Goal: Task Accomplishment & Management: Manage account settings

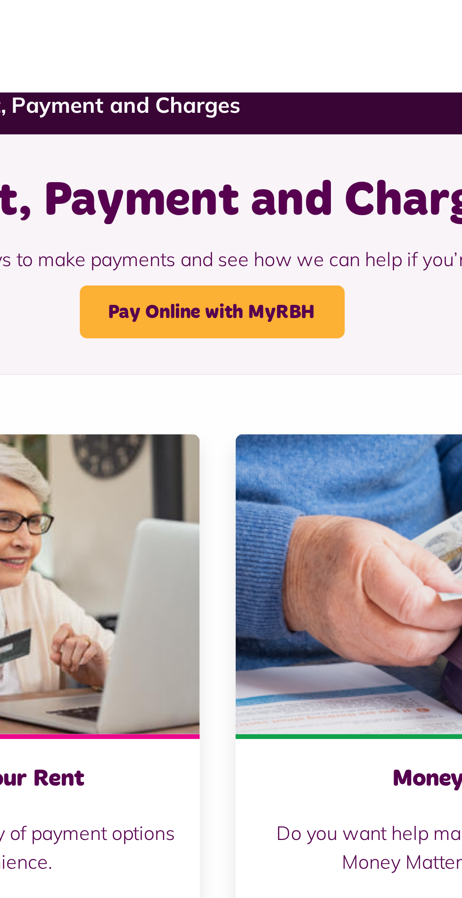
scroll to position [6, 0]
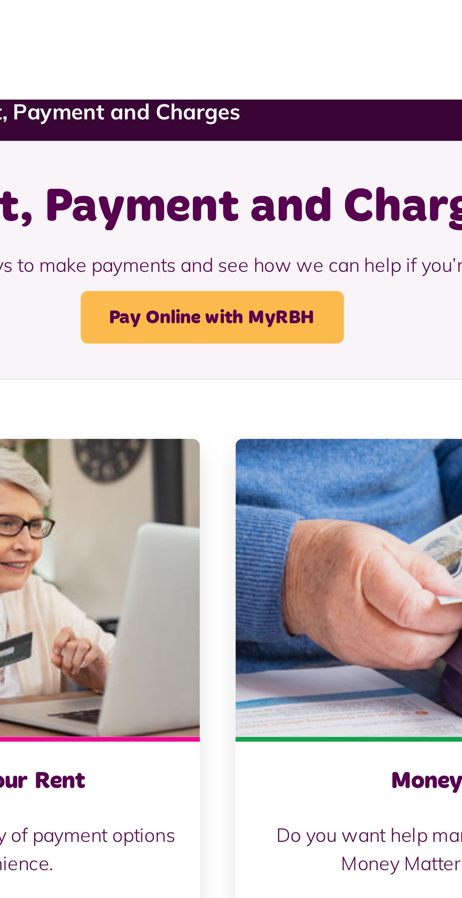
click at [245, 128] on link "Pay Online with MyRBH" at bounding box center [229, 127] width 104 height 21
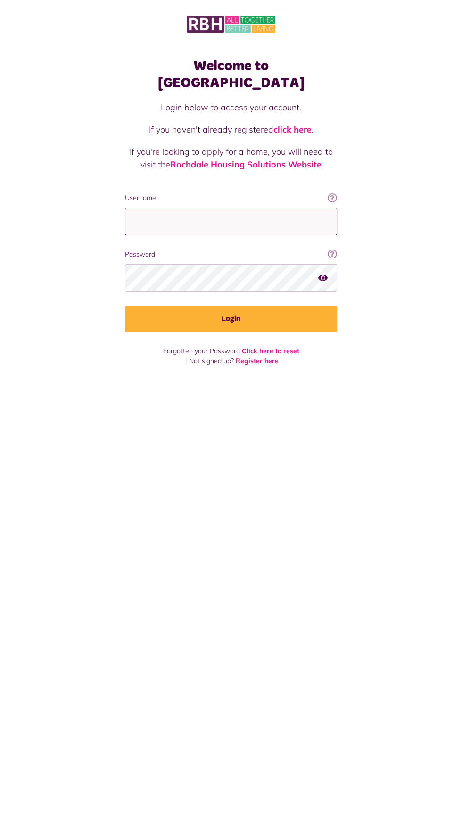
click at [228, 208] on input "Username" at bounding box center [231, 222] width 212 height 28
type input "**********"
click at [125, 306] on button "Login" at bounding box center [231, 319] width 212 height 26
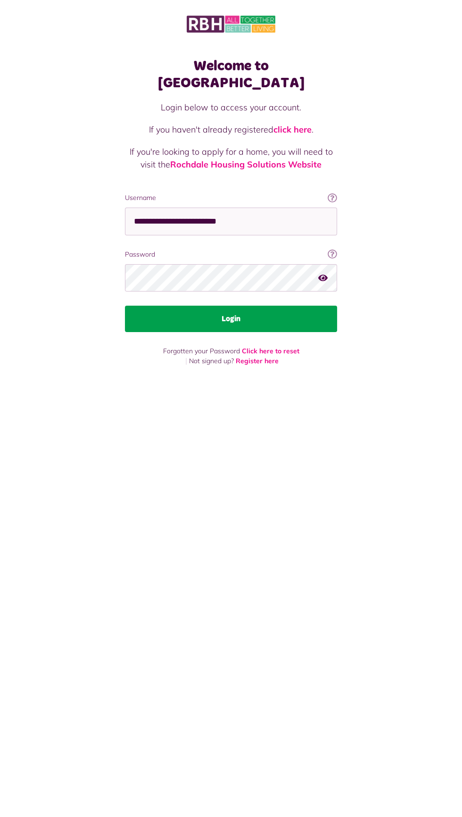
click at [269, 309] on button "Login" at bounding box center [231, 319] width 212 height 26
click at [277, 307] on button "Login" at bounding box center [231, 319] width 212 height 26
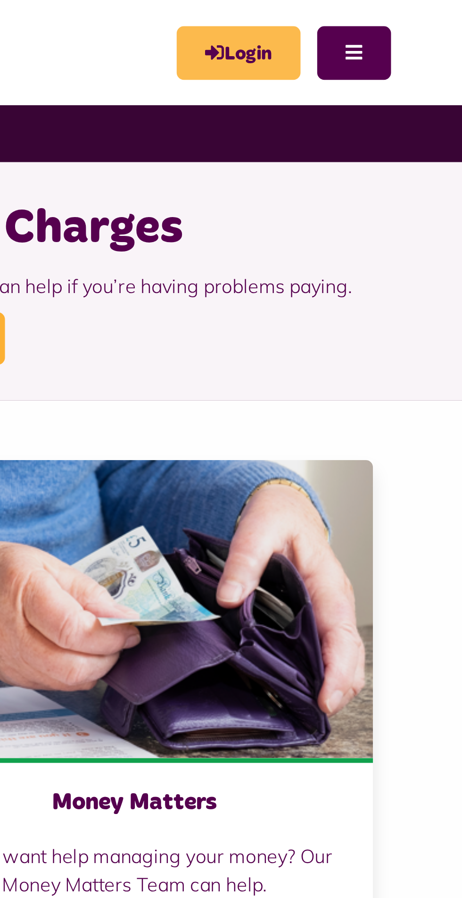
click at [374, 18] on link "Login" at bounding box center [373, 20] width 49 height 21
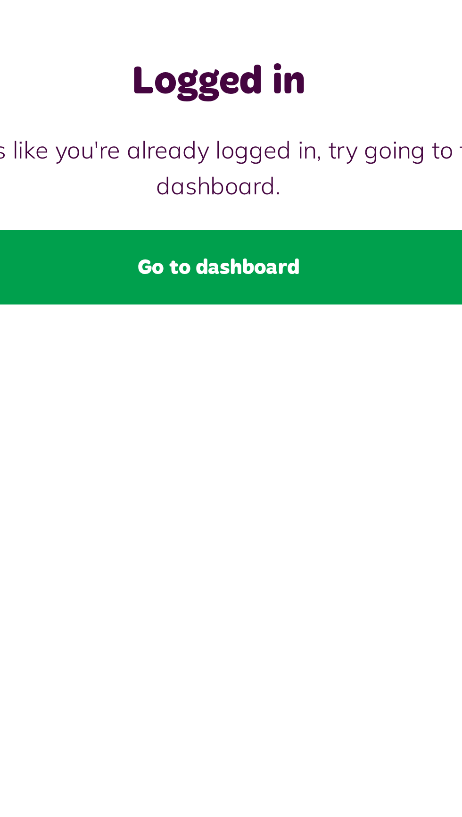
click at [245, 133] on link "Go to dashboard" at bounding box center [231, 132] width 212 height 26
